Goal: Navigation & Orientation: Find specific page/section

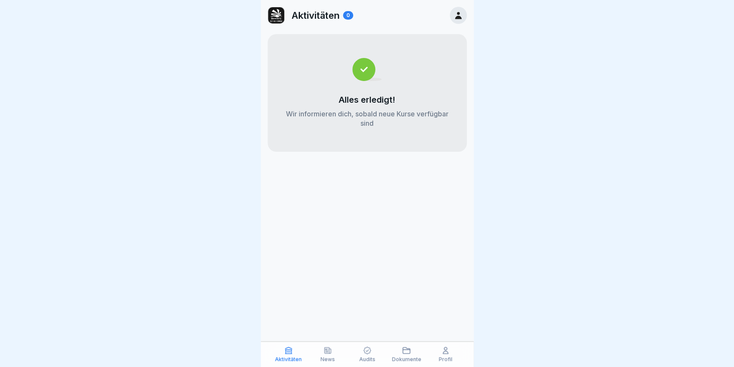
click at [395, 353] on div "Dokumente" at bounding box center [406, 354] width 35 height 16
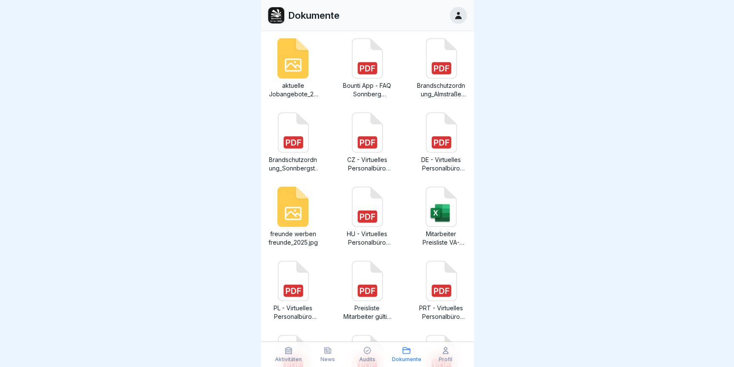
click at [339, 344] on div "Aktivitäten News Audits Dokumente Profil" at bounding box center [367, 354] width 213 height 26
click at [318, 355] on div "News" at bounding box center [327, 354] width 35 height 16
click at [367, 358] on p "Audits" at bounding box center [367, 359] width 16 height 6
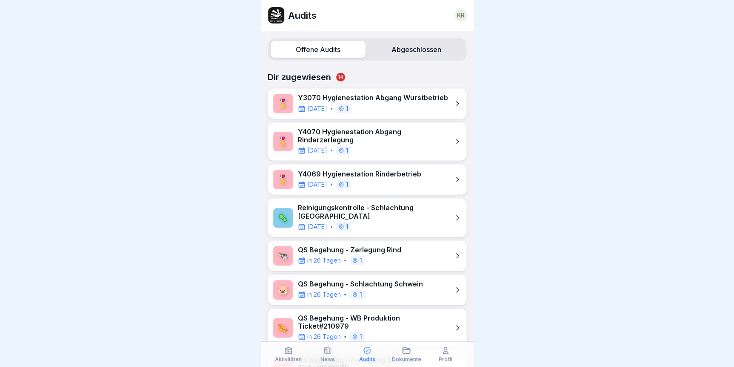
click at [292, 353] on icon at bounding box center [288, 350] width 9 height 9
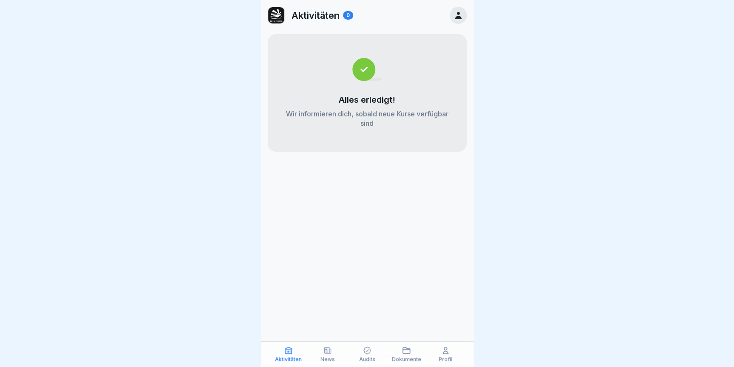
click at [328, 353] on icon at bounding box center [328, 350] width 9 height 9
